Goal: Communication & Community: Answer question/provide support

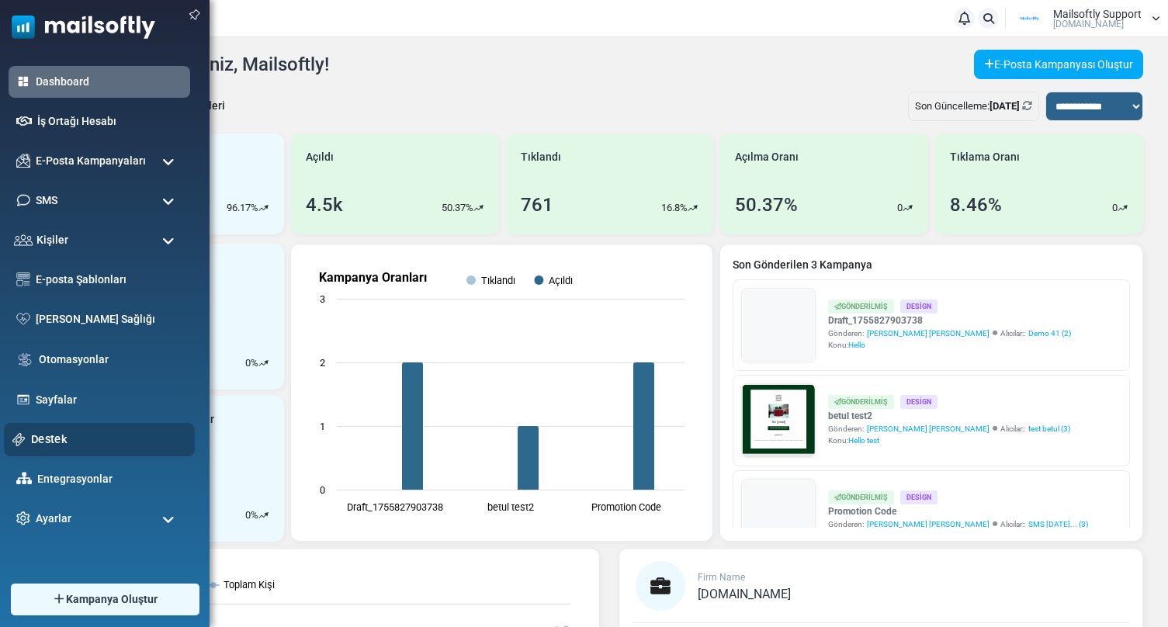
click at [55, 434] on link "Destek" at bounding box center [108, 439] width 155 height 17
